Goal: Book appointment/travel/reservation

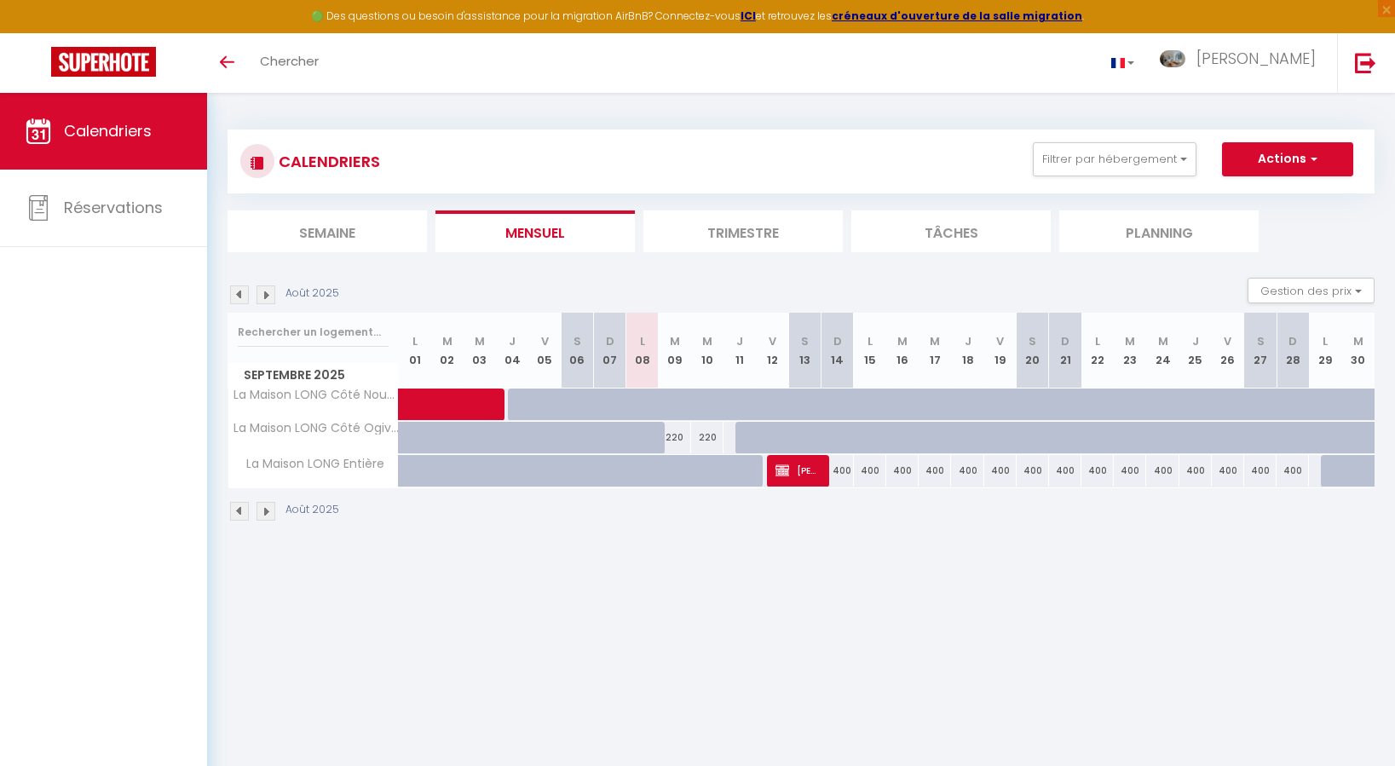
click at [266, 514] on img at bounding box center [266, 511] width 19 height 19
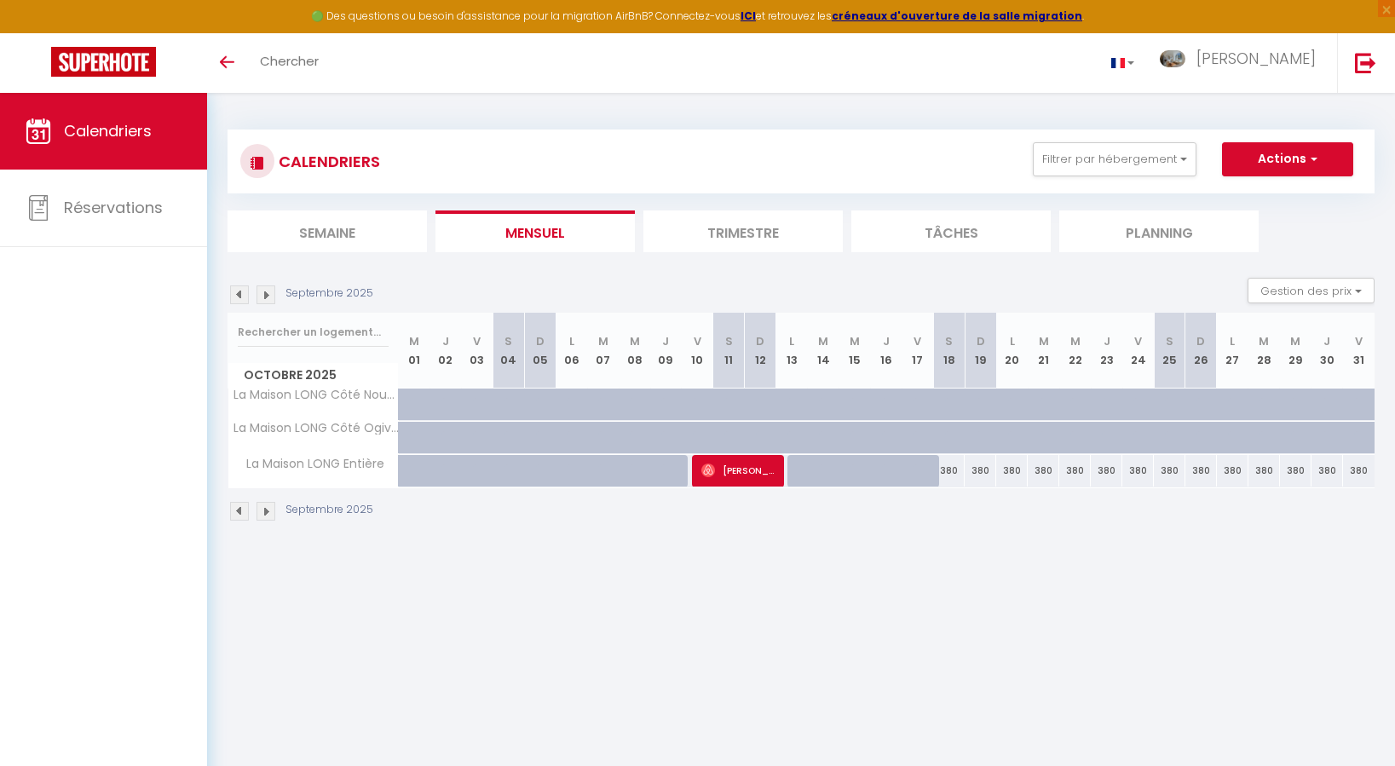
click at [239, 514] on img at bounding box center [239, 511] width 19 height 19
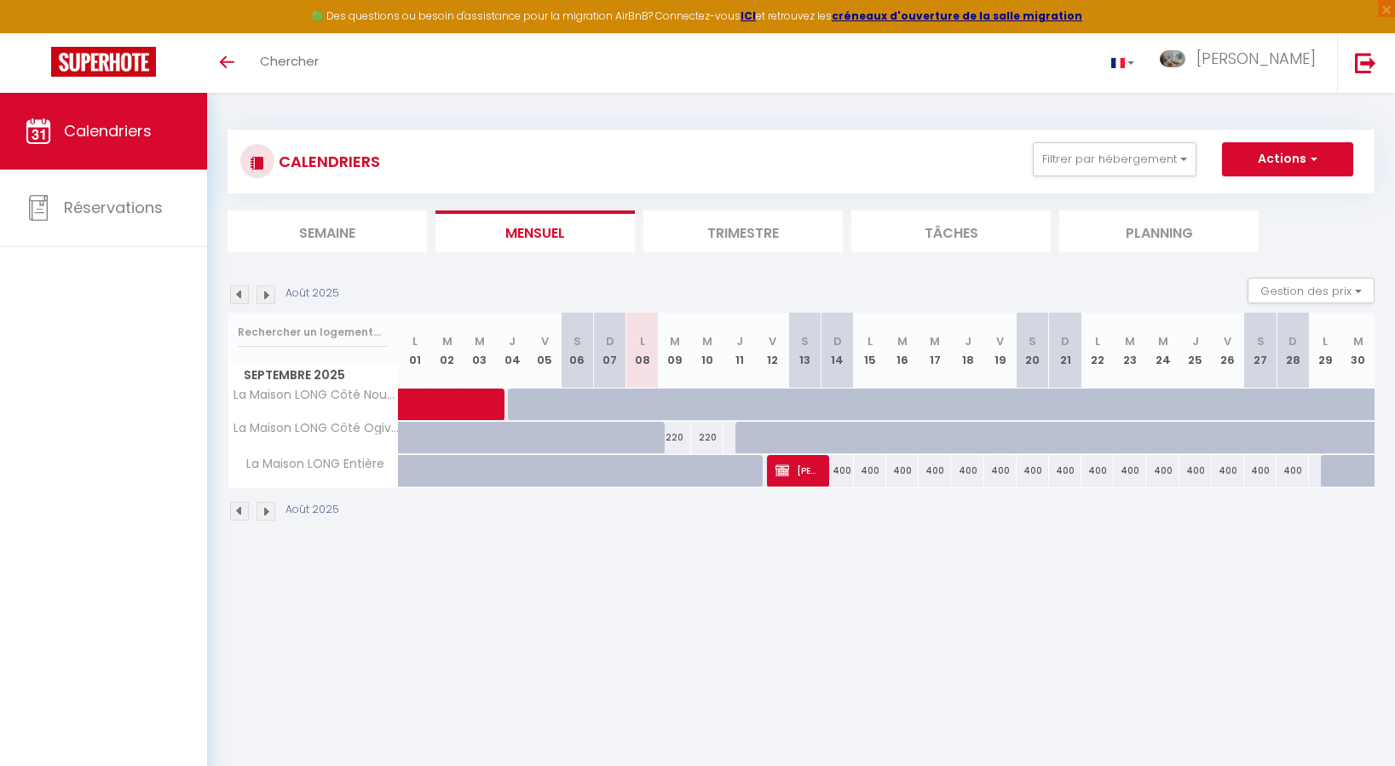
click at [271, 513] on img at bounding box center [266, 511] width 19 height 19
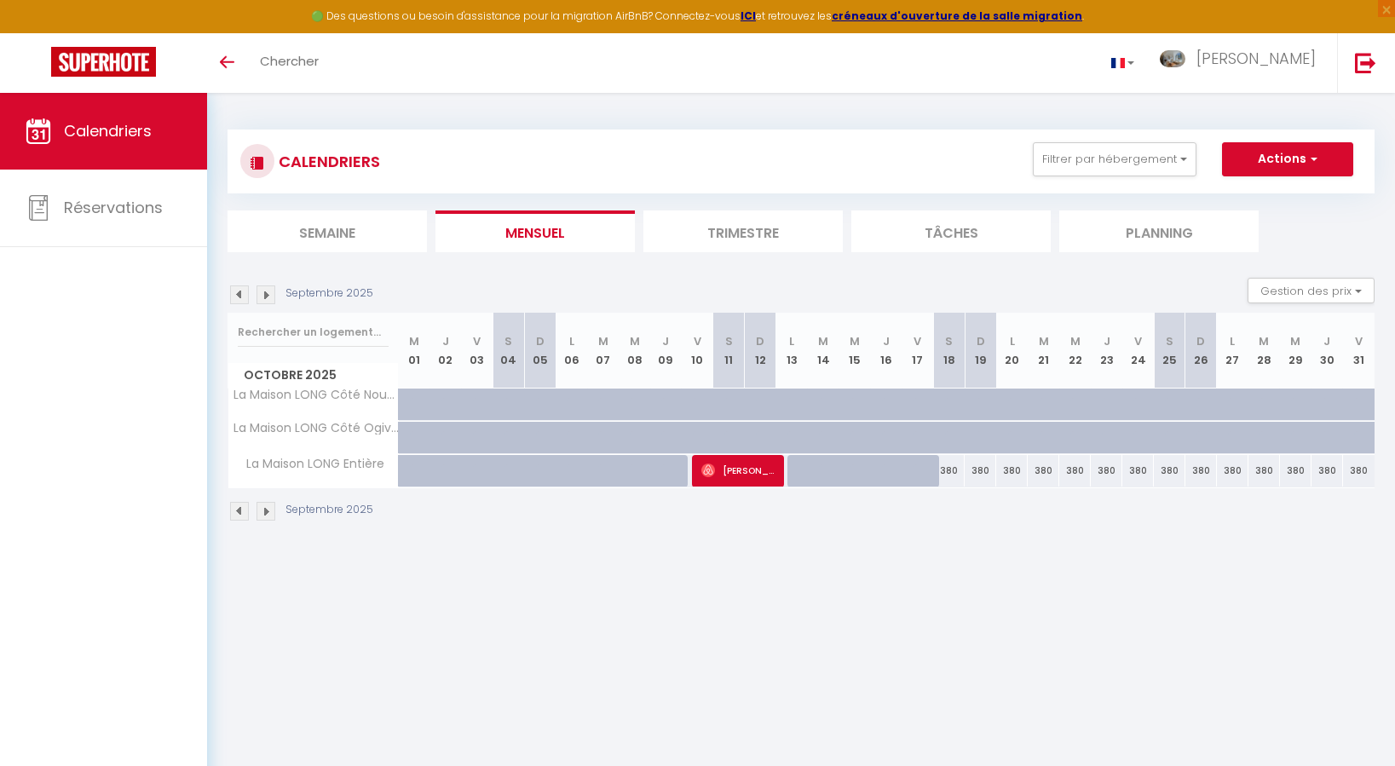
click at [270, 515] on img at bounding box center [266, 511] width 19 height 19
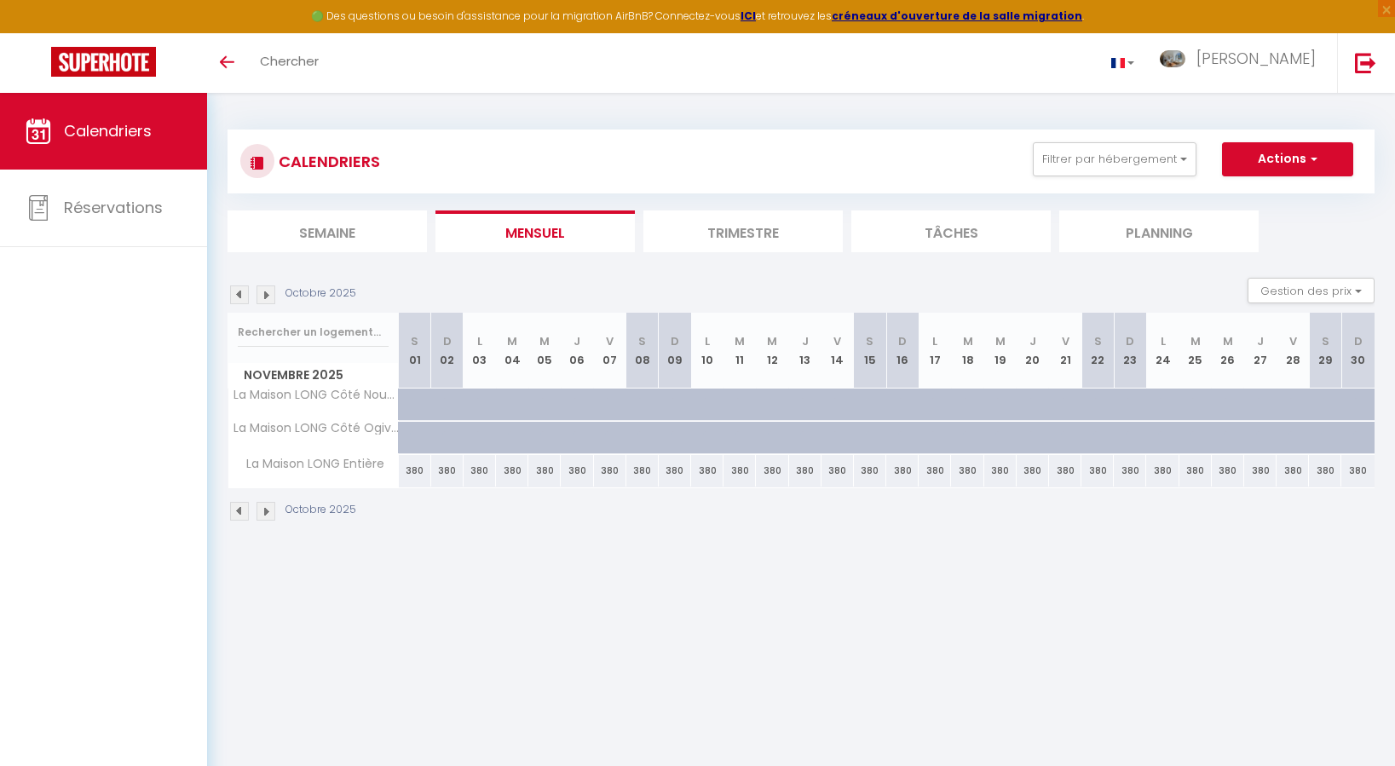
click at [246, 515] on img at bounding box center [239, 511] width 19 height 19
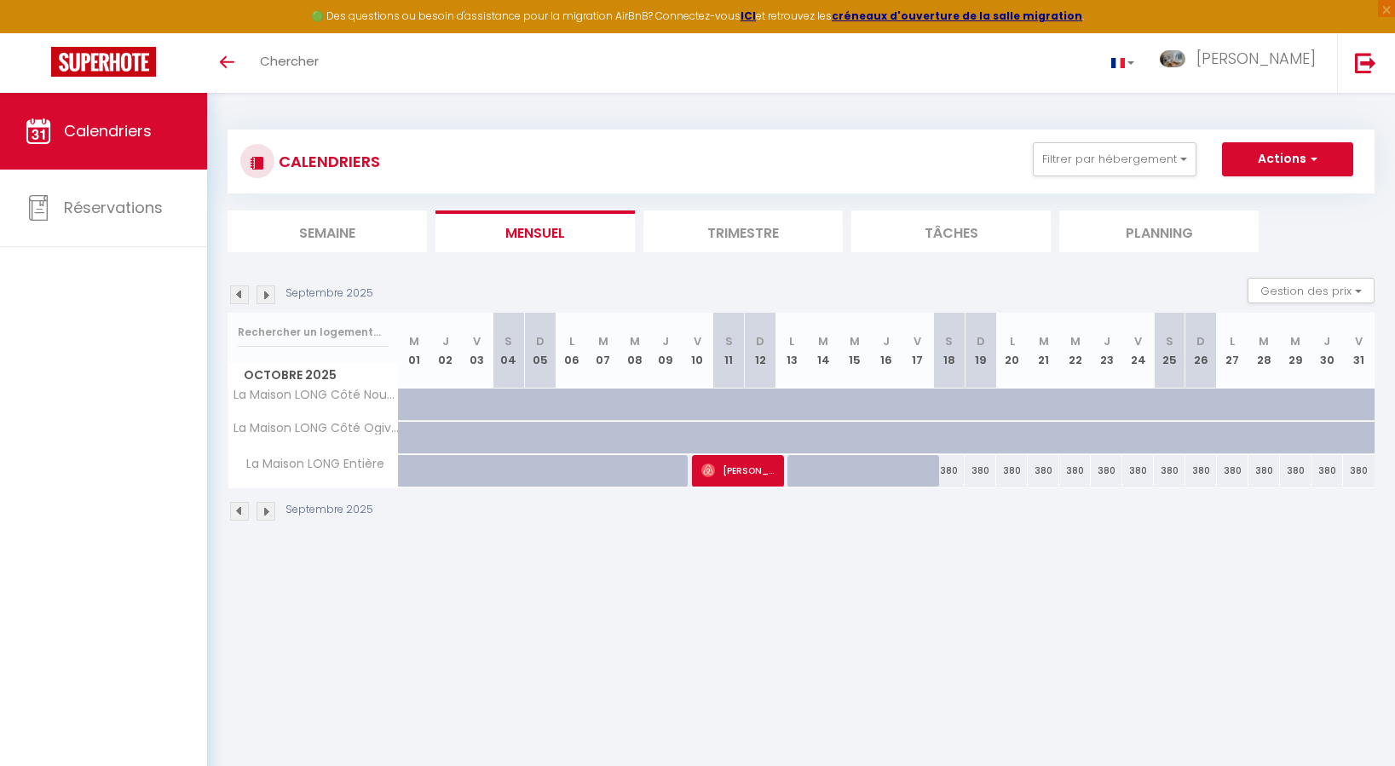
click at [245, 515] on img at bounding box center [239, 511] width 19 height 19
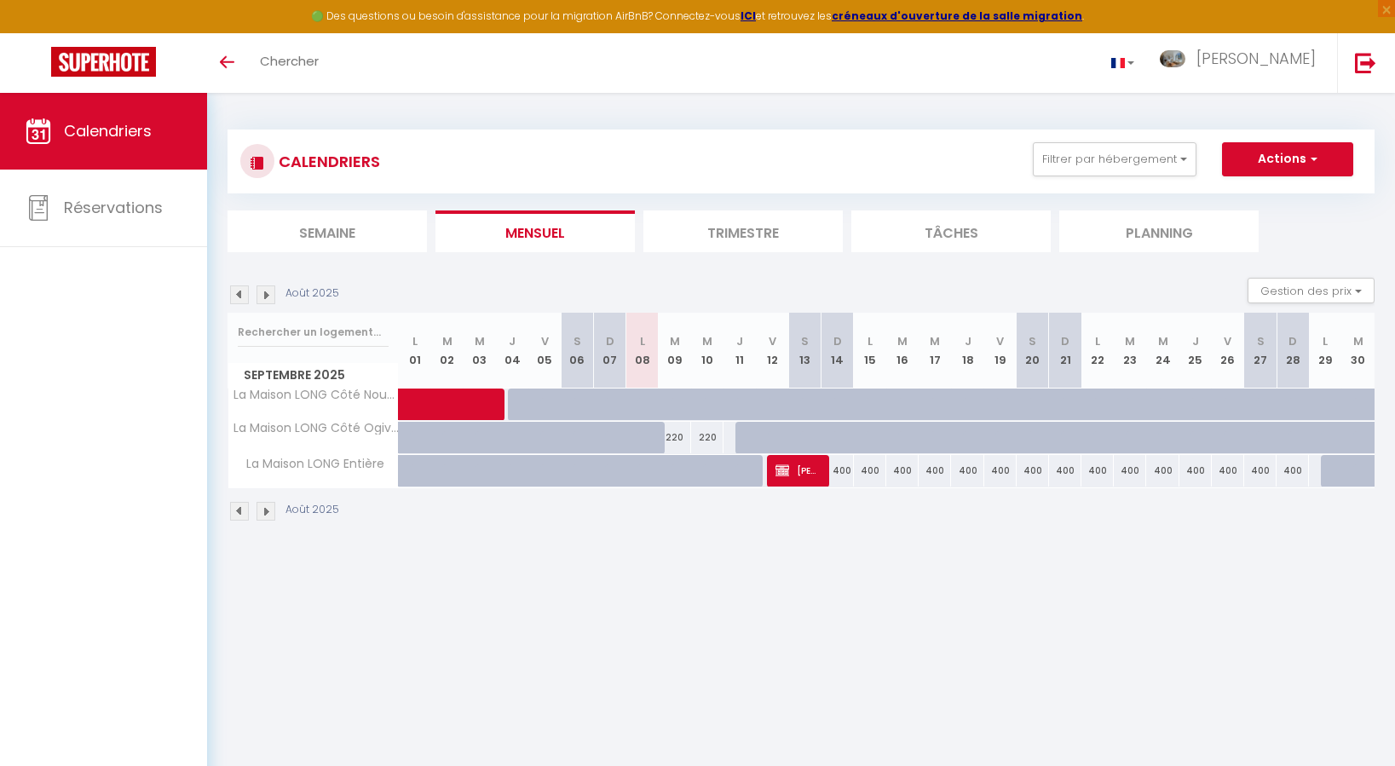
click at [271, 516] on img at bounding box center [266, 511] width 19 height 19
